Goal: Task Accomplishment & Management: Use online tool/utility

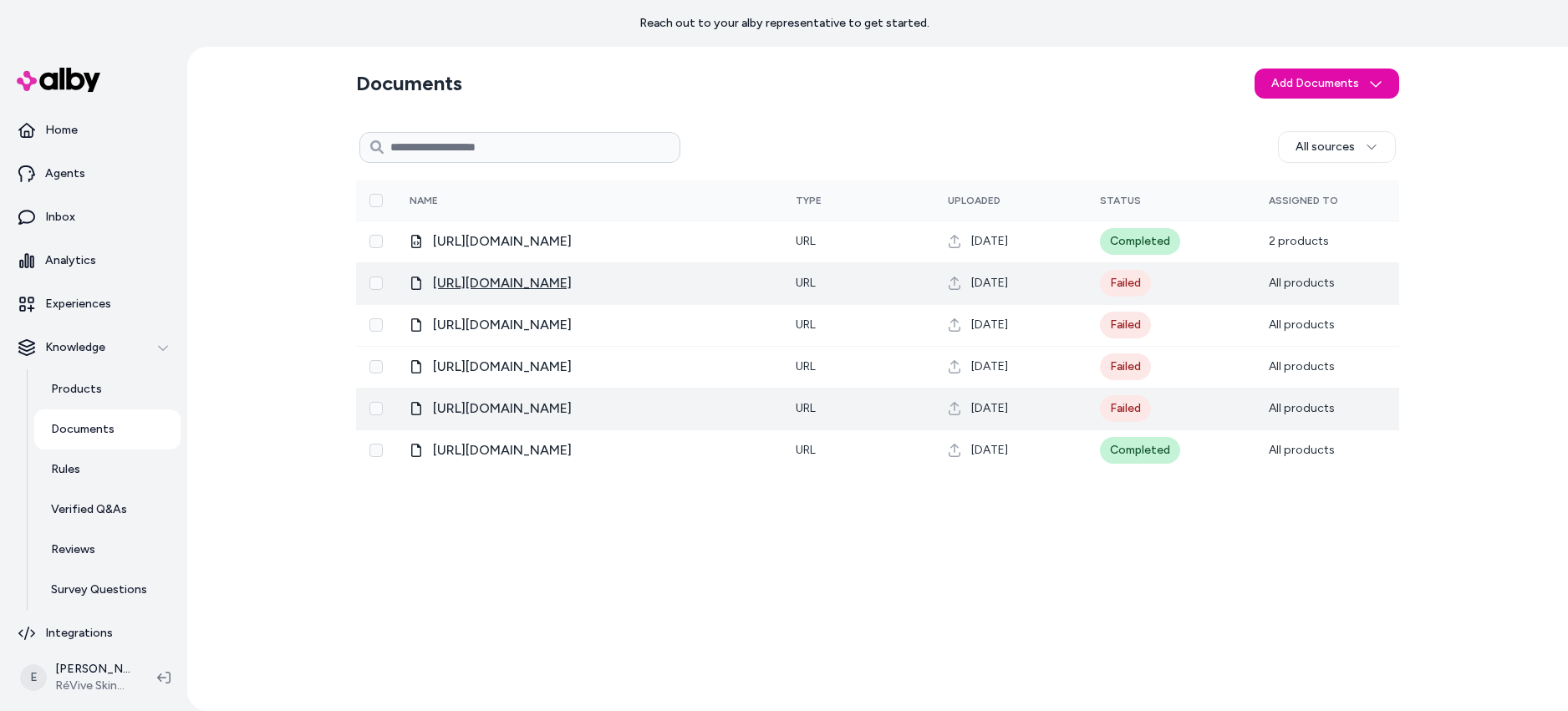
click at [571, 283] on span "[URL][DOMAIN_NAME]" at bounding box center [503, 284] width 139 height 20
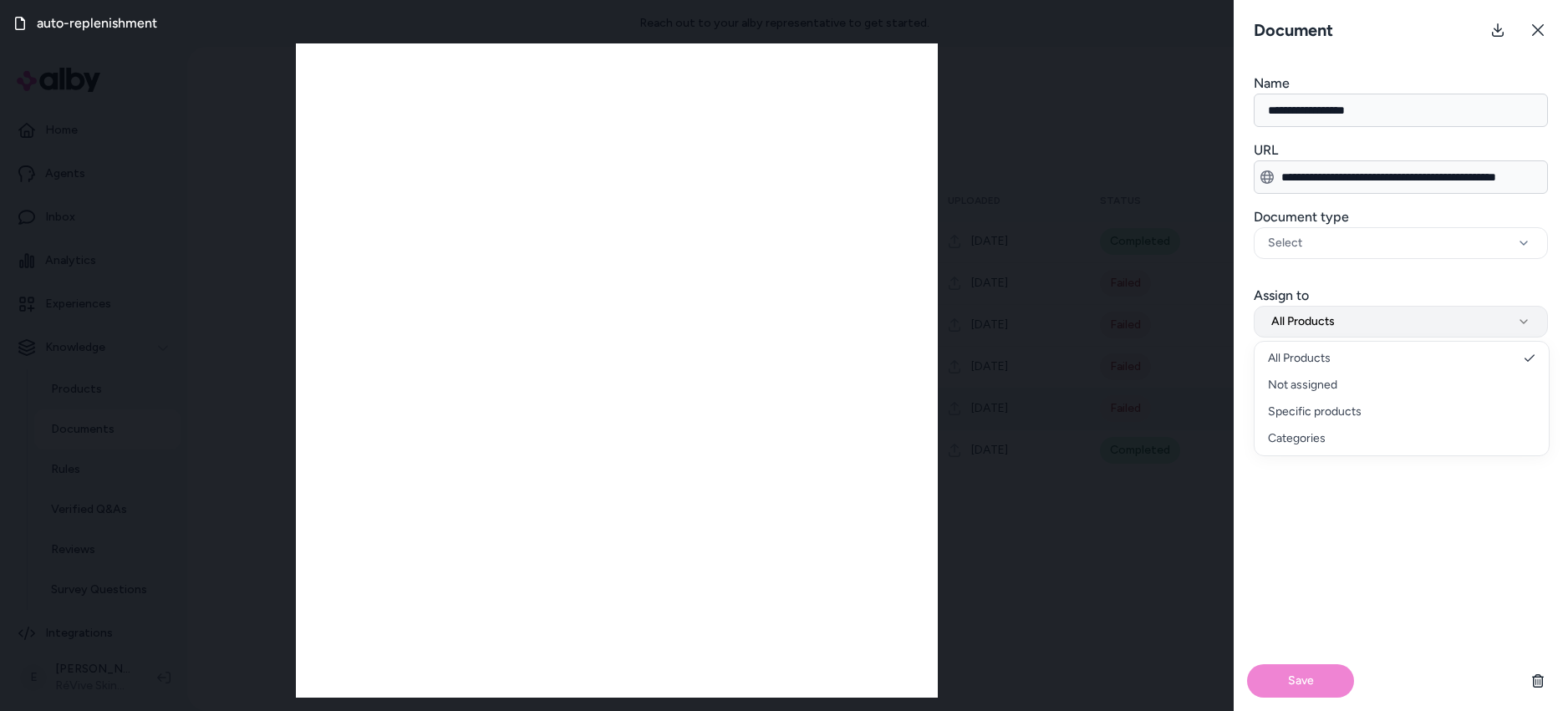
click at [1359, 333] on button "All Products" at bounding box center [1400, 321] width 294 height 32
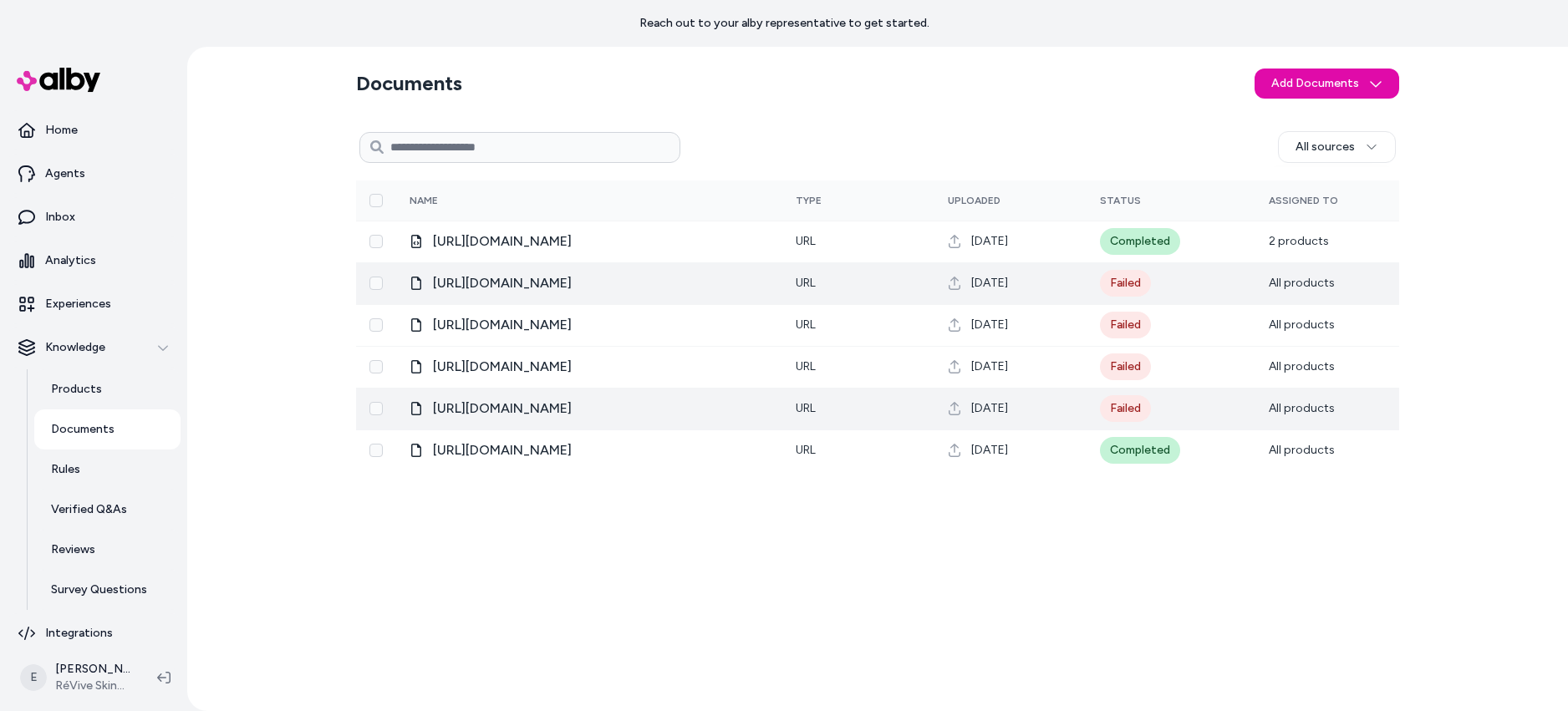
click at [1128, 285] on div "Failed" at bounding box center [1125, 283] width 51 height 27
drag, startPoint x: 764, startPoint y: 285, endPoint x: 435, endPoint y: 291, distance: 329.1
click at [435, 291] on div "[URL][DOMAIN_NAME]" at bounding box center [589, 284] width 360 height 20
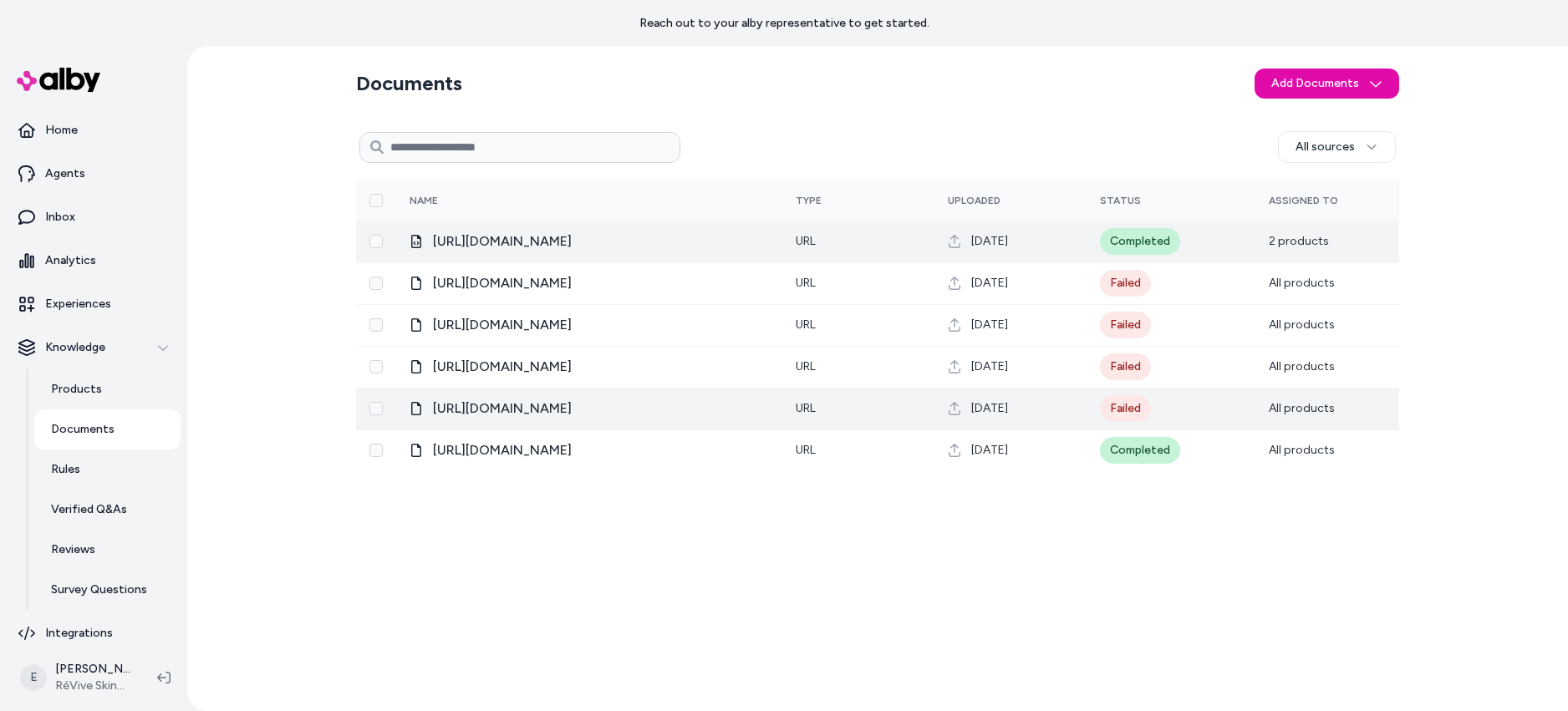
copy span "[URL][DOMAIN_NAME]"
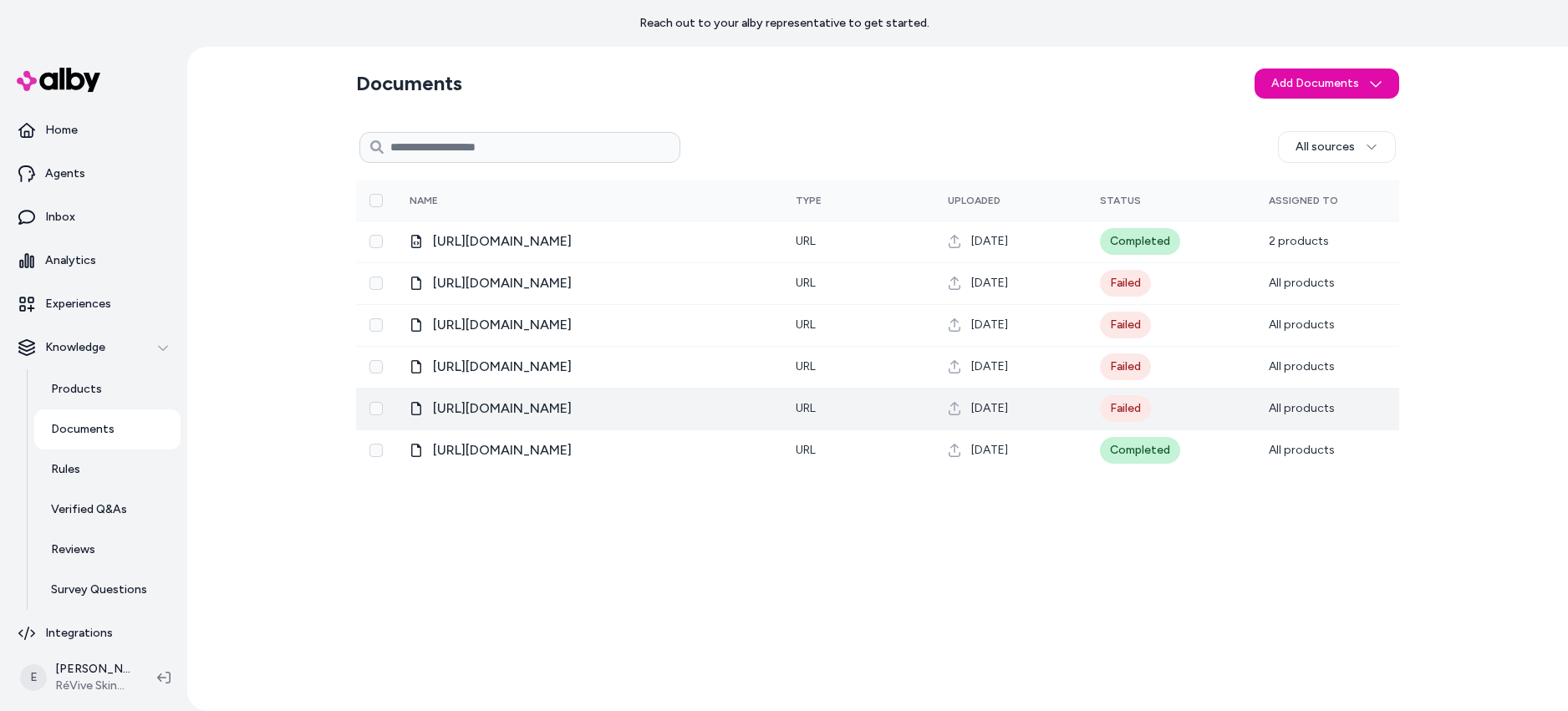
click at [351, 577] on div "Documents Add Documents All sources 0 Selected Edit Multiple Name Type Uploaded…" at bounding box center [877, 379] width 1070 height 664
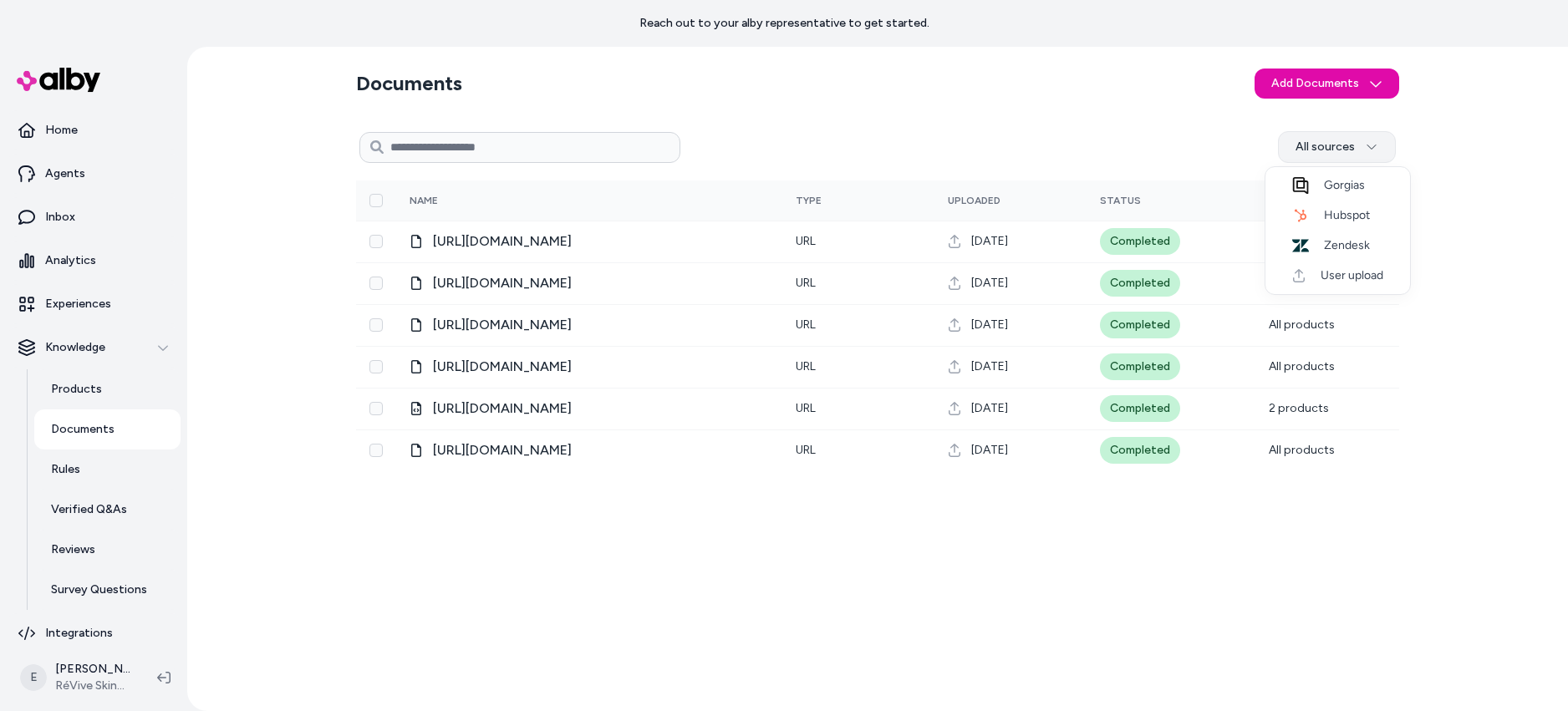
click at [1319, 146] on html "Reach out to your alby representative to get started. Home Agents Inbox Analyti…" at bounding box center [784, 355] width 1568 height 711
click at [1166, 145] on html "Reach out to your alby representative to get started. Home Agents Inbox Analyti…" at bounding box center [784, 355] width 1568 height 711
